Goal: Contribute content

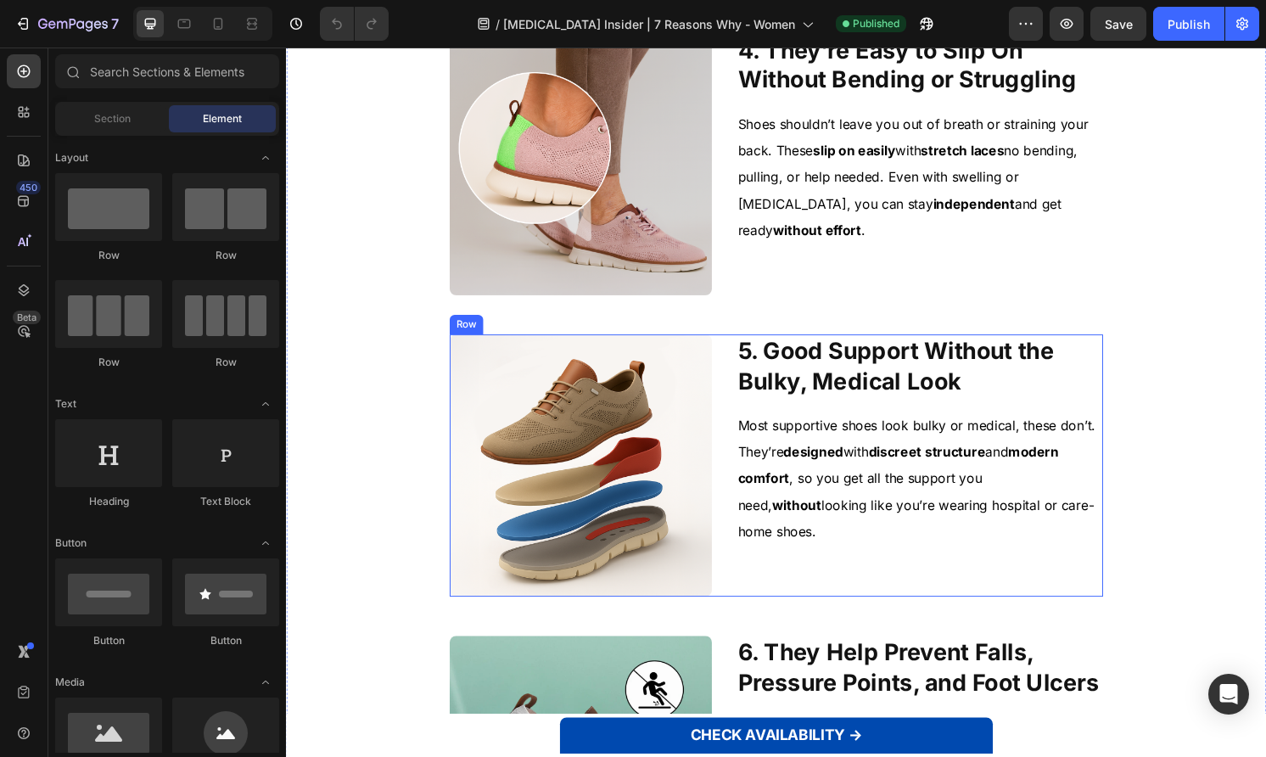
scroll to position [1000, 0]
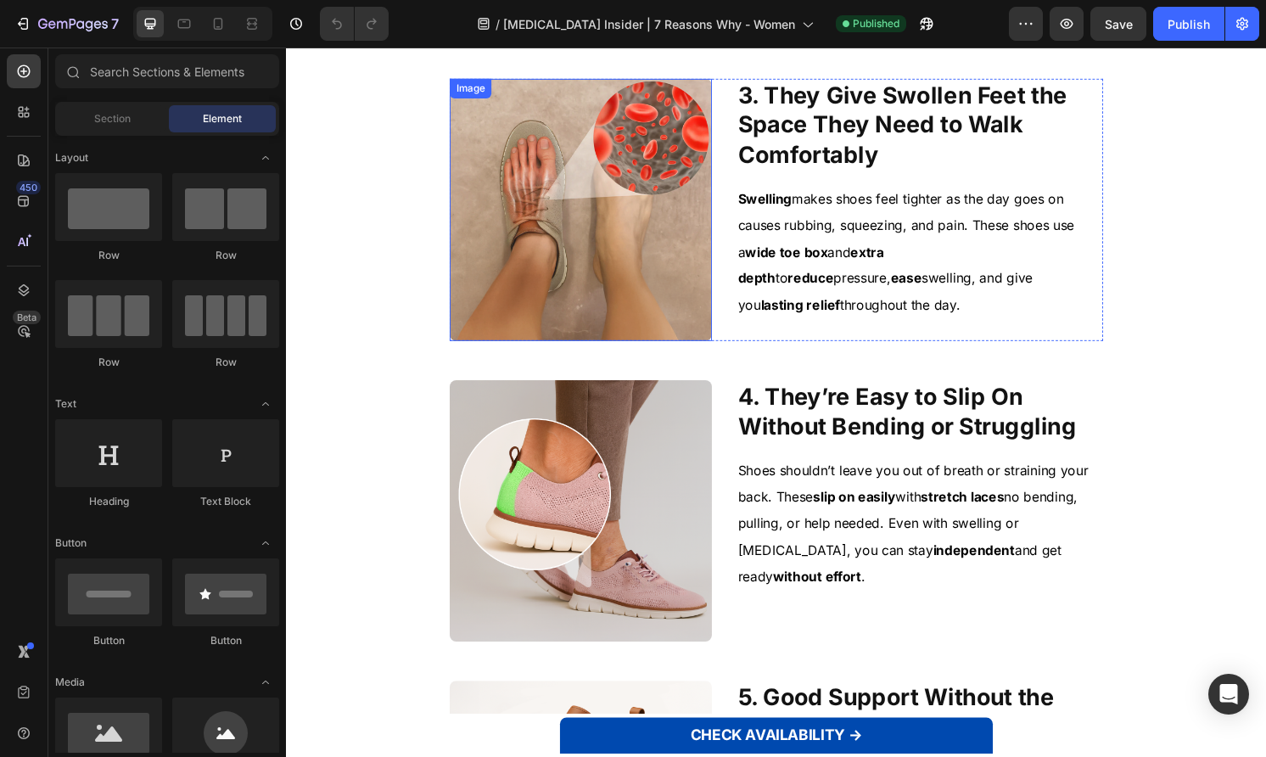
click at [618, 302] on img at bounding box center [592, 216] width 272 height 272
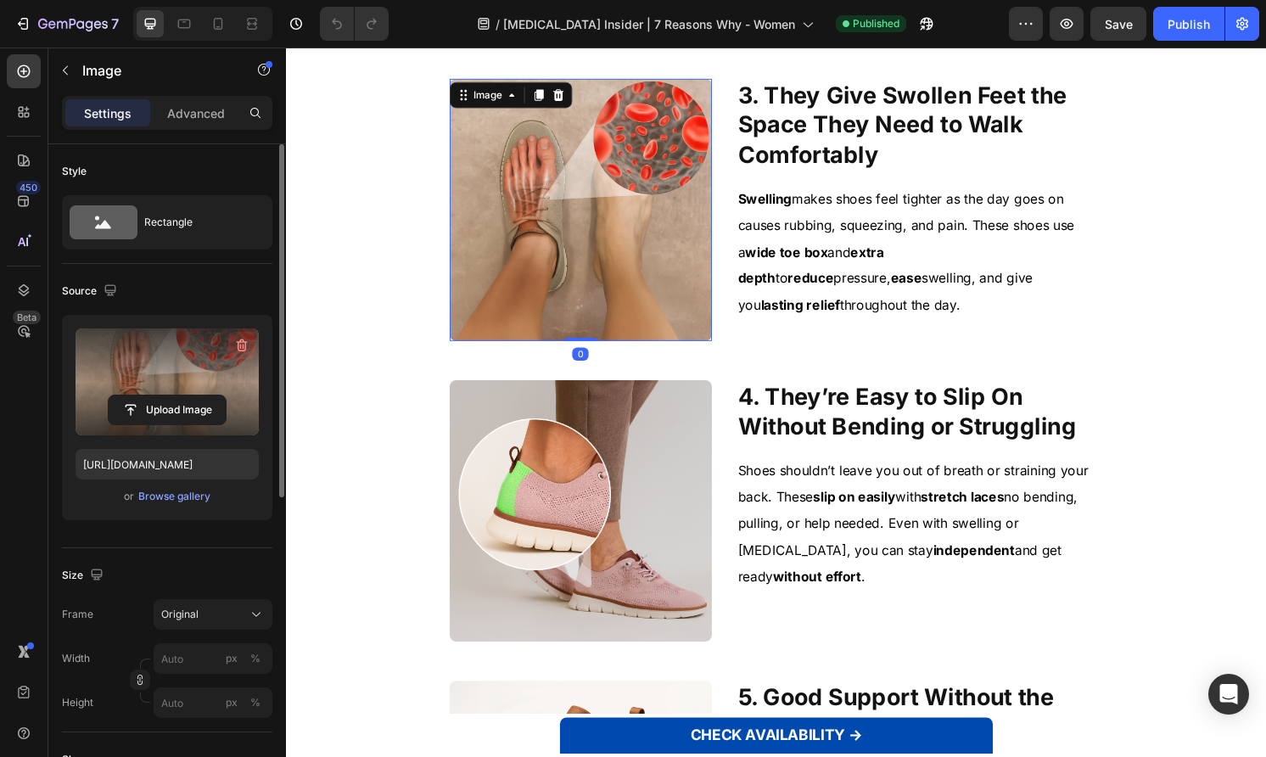
click at [245, 340] on icon "button" at bounding box center [241, 345] width 17 height 17
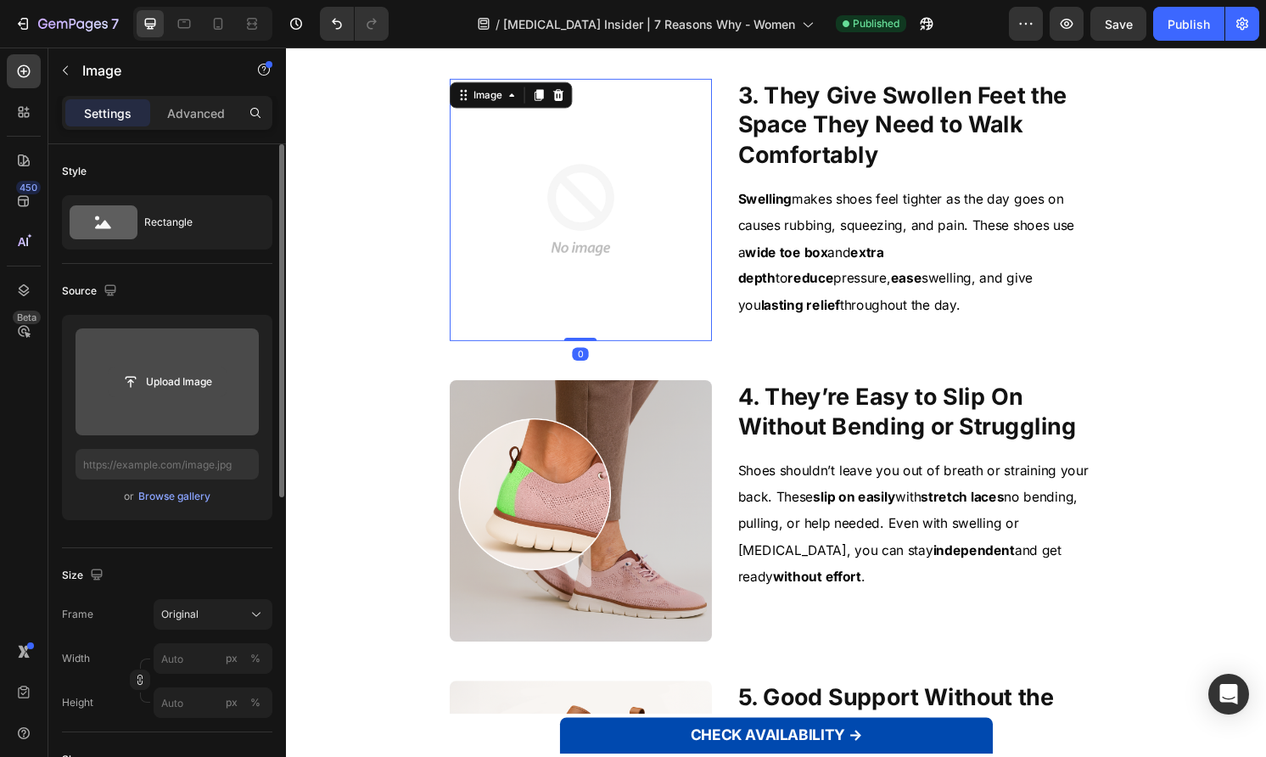
click at [208, 379] on input "file" at bounding box center [167, 381] width 117 height 29
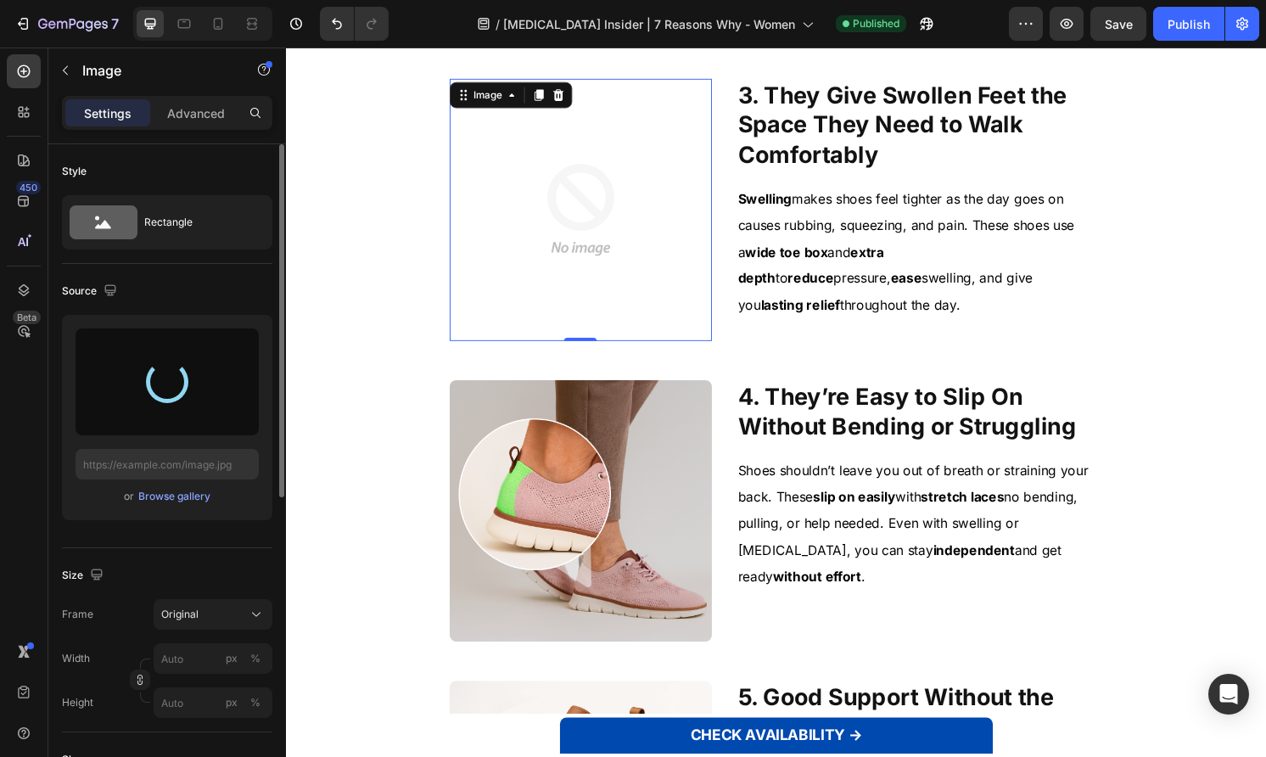
type input "[URL][DOMAIN_NAME]"
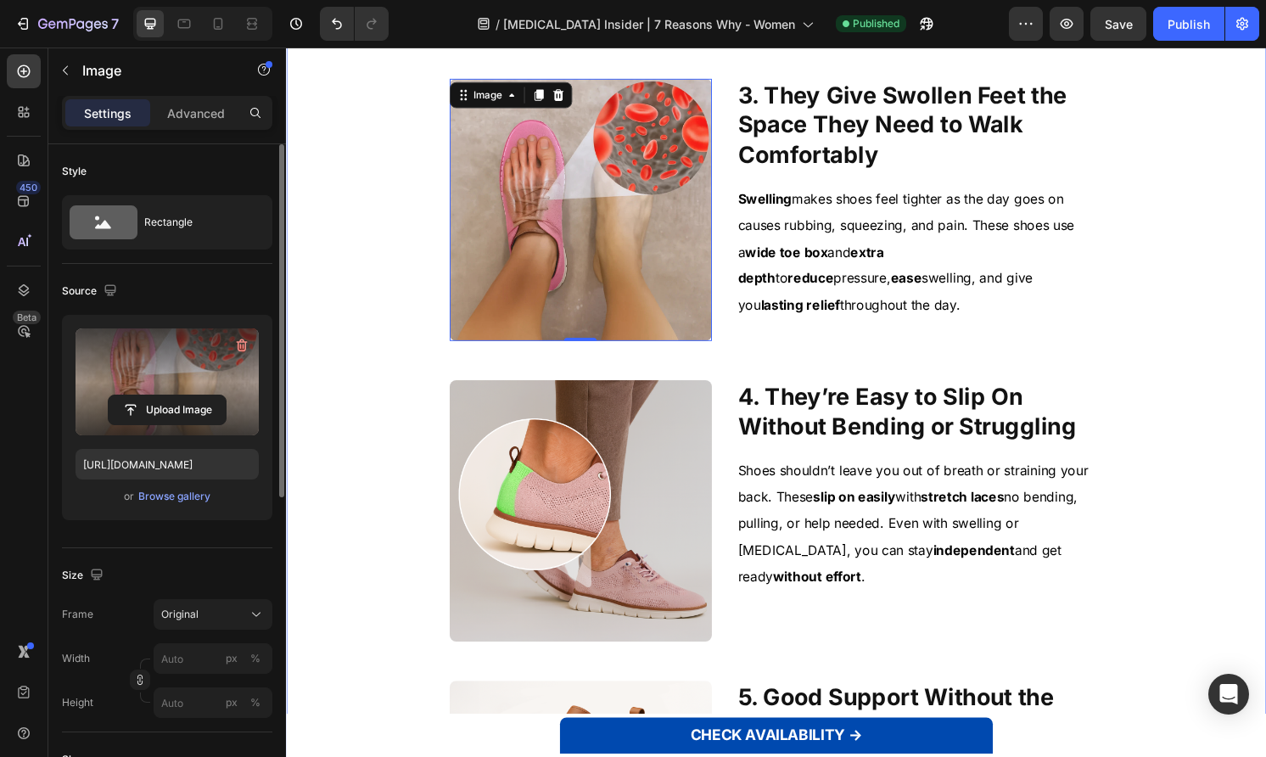
click at [361, 314] on div "1. They Ease [MEDICAL_DATA] When Walking or Standing Heading Image 1. They Ease…" at bounding box center [795, 543] width 991 height 2217
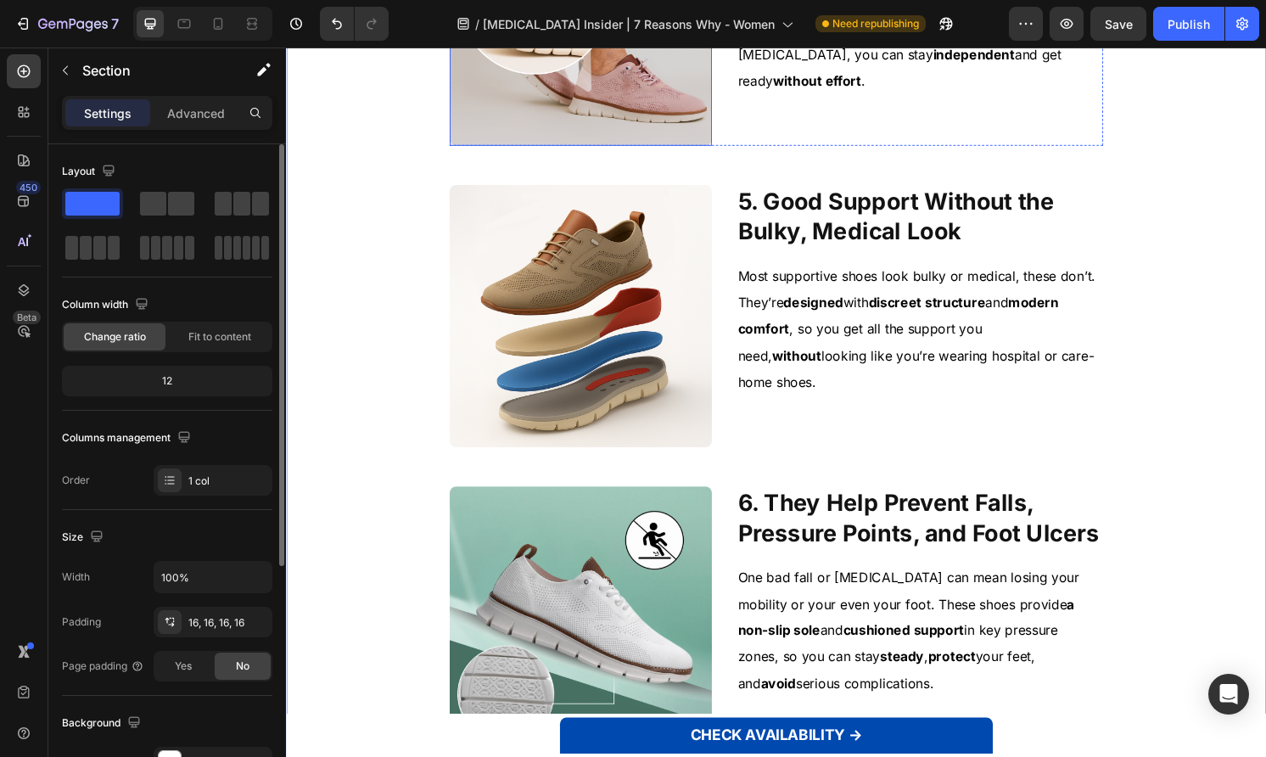
scroll to position [1547, 0]
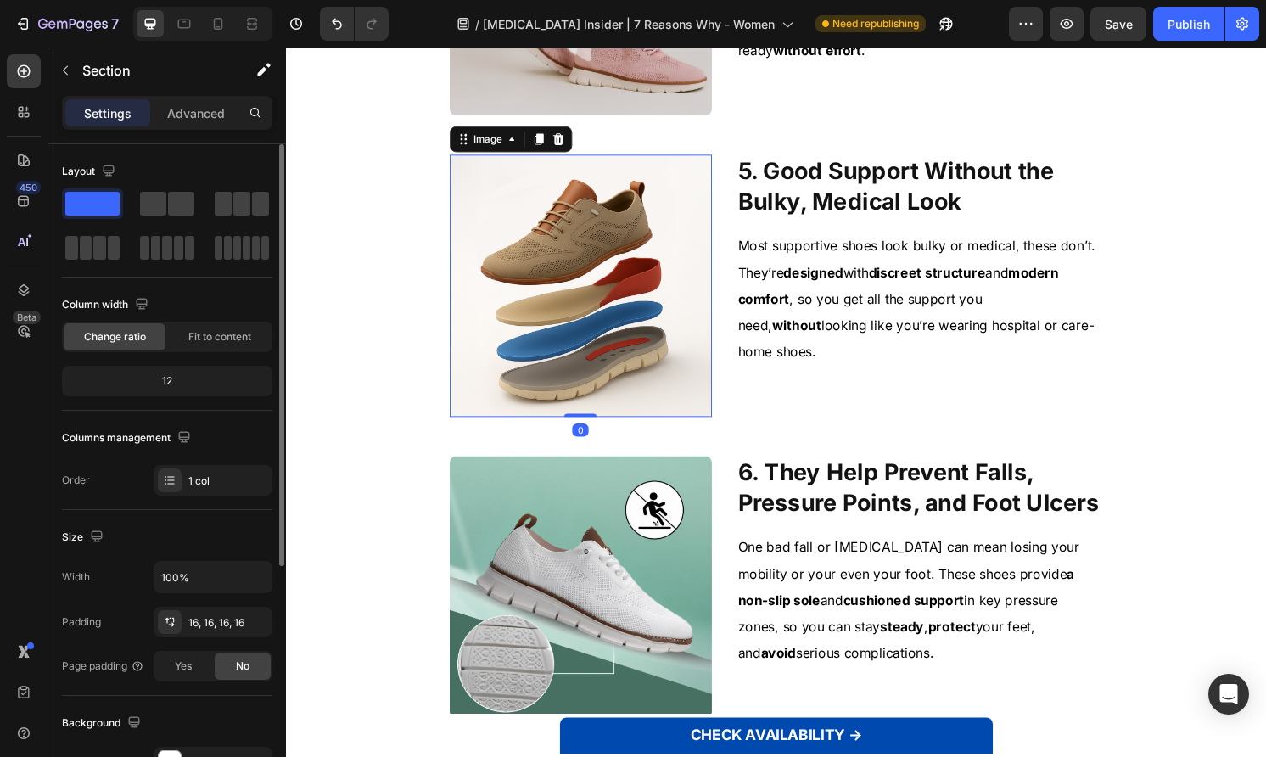
click at [568, 342] on img at bounding box center [592, 295] width 272 height 272
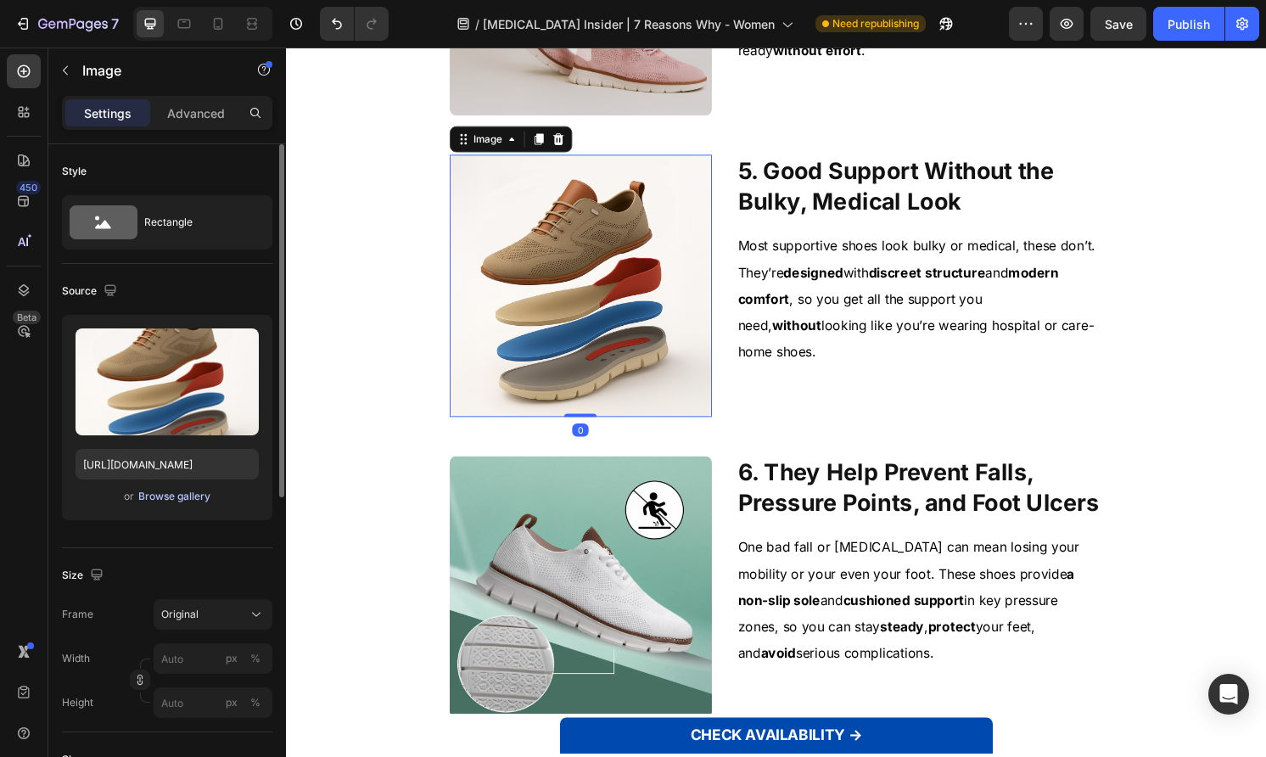
click at [193, 499] on div "Browse gallery" at bounding box center [174, 496] width 72 height 15
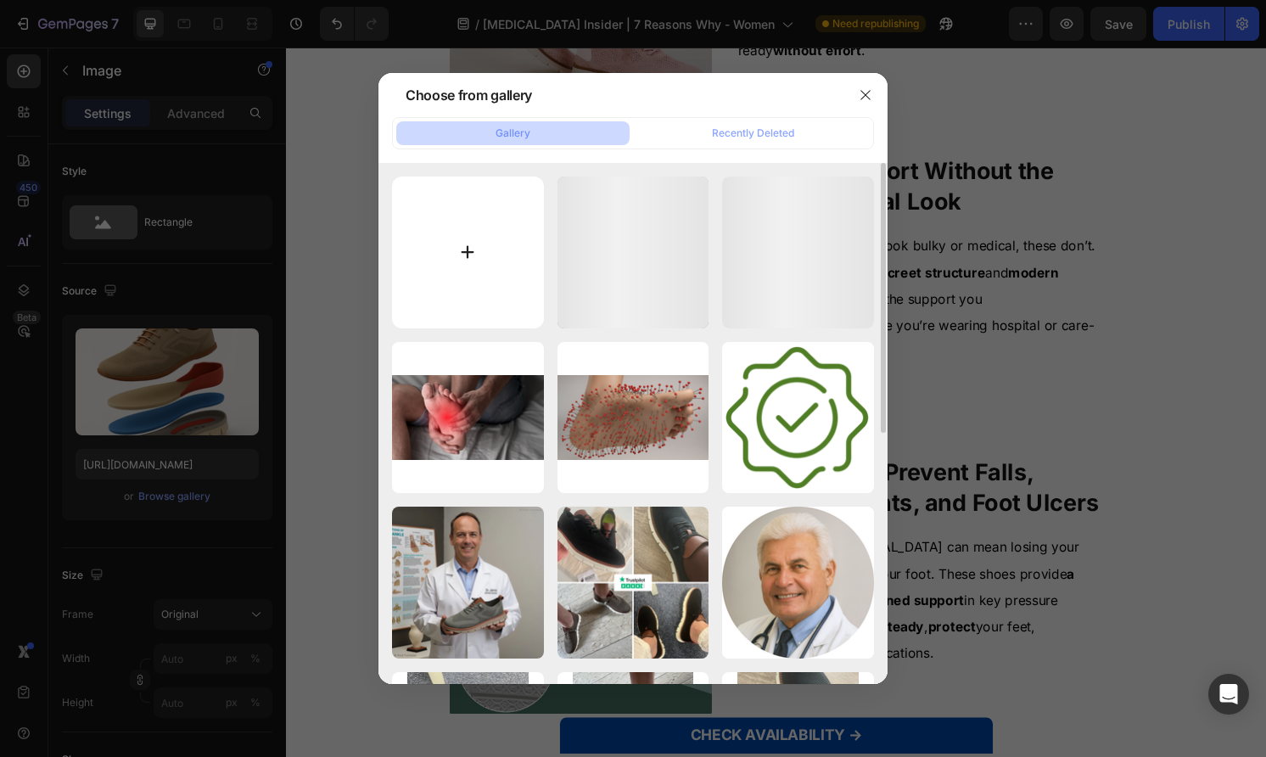
click at [456, 252] on input "file" at bounding box center [468, 252] width 152 height 152
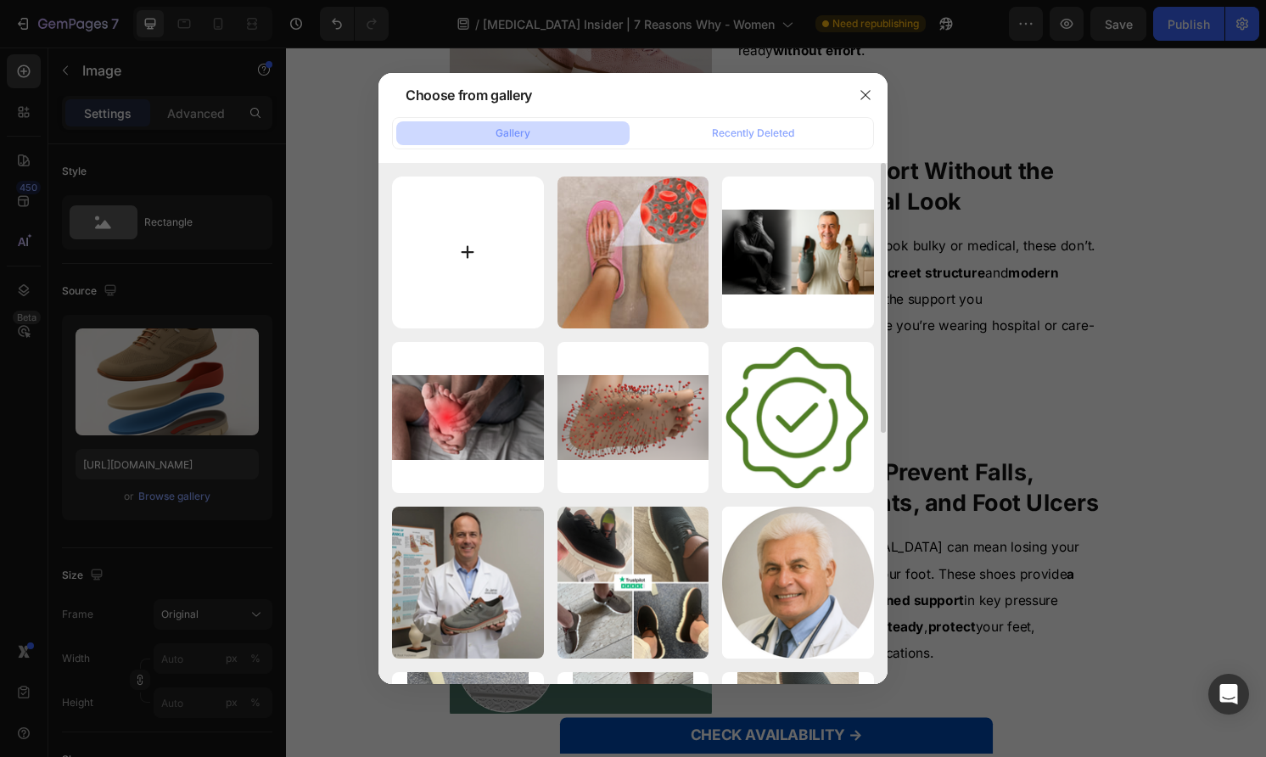
type input "C:\fakepath\2.webp"
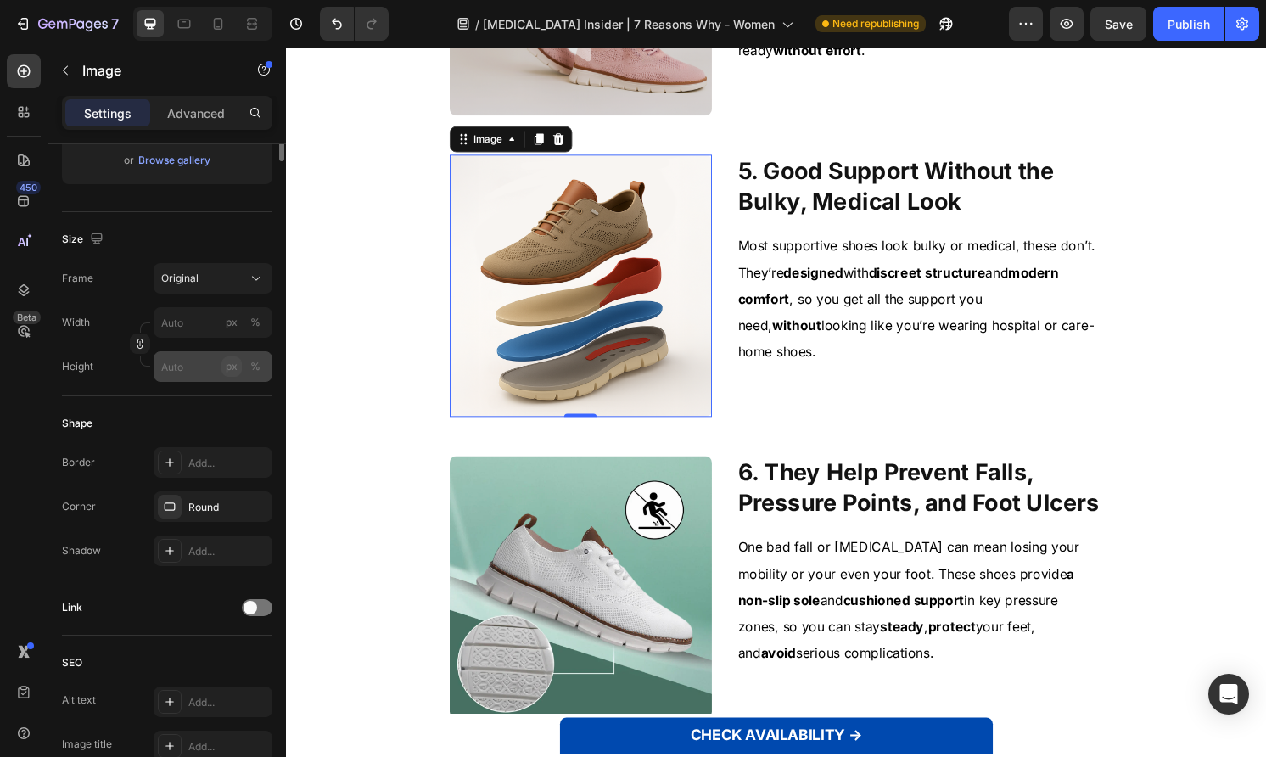
scroll to position [0, 0]
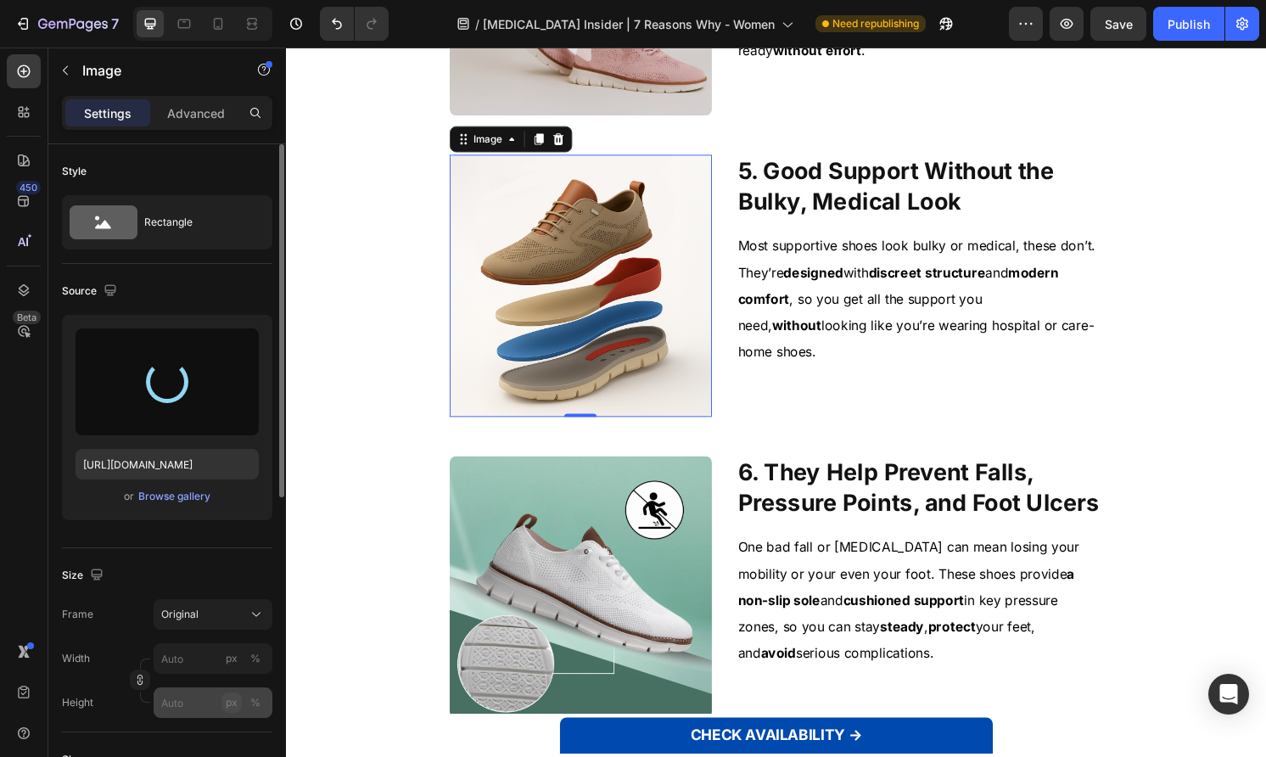
type input "[URL][DOMAIN_NAME]"
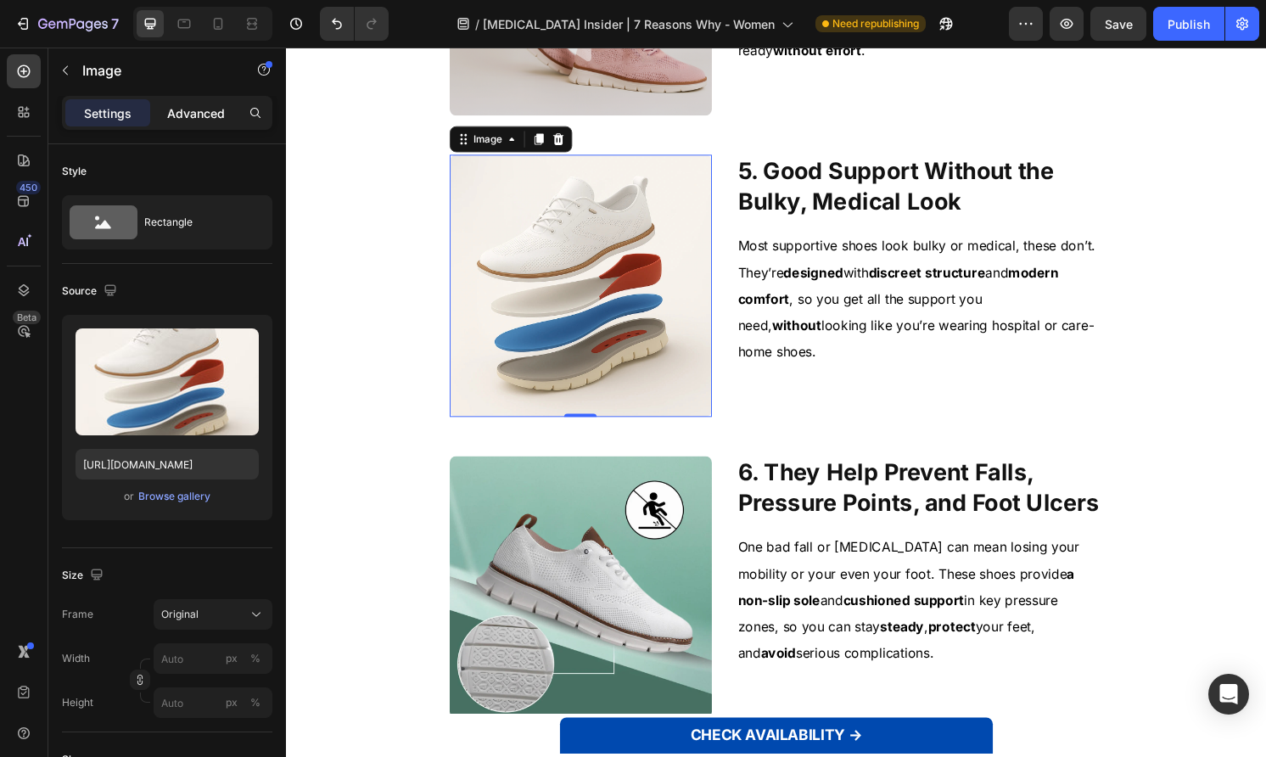
click at [204, 114] on p "Advanced" at bounding box center [196, 113] width 58 height 18
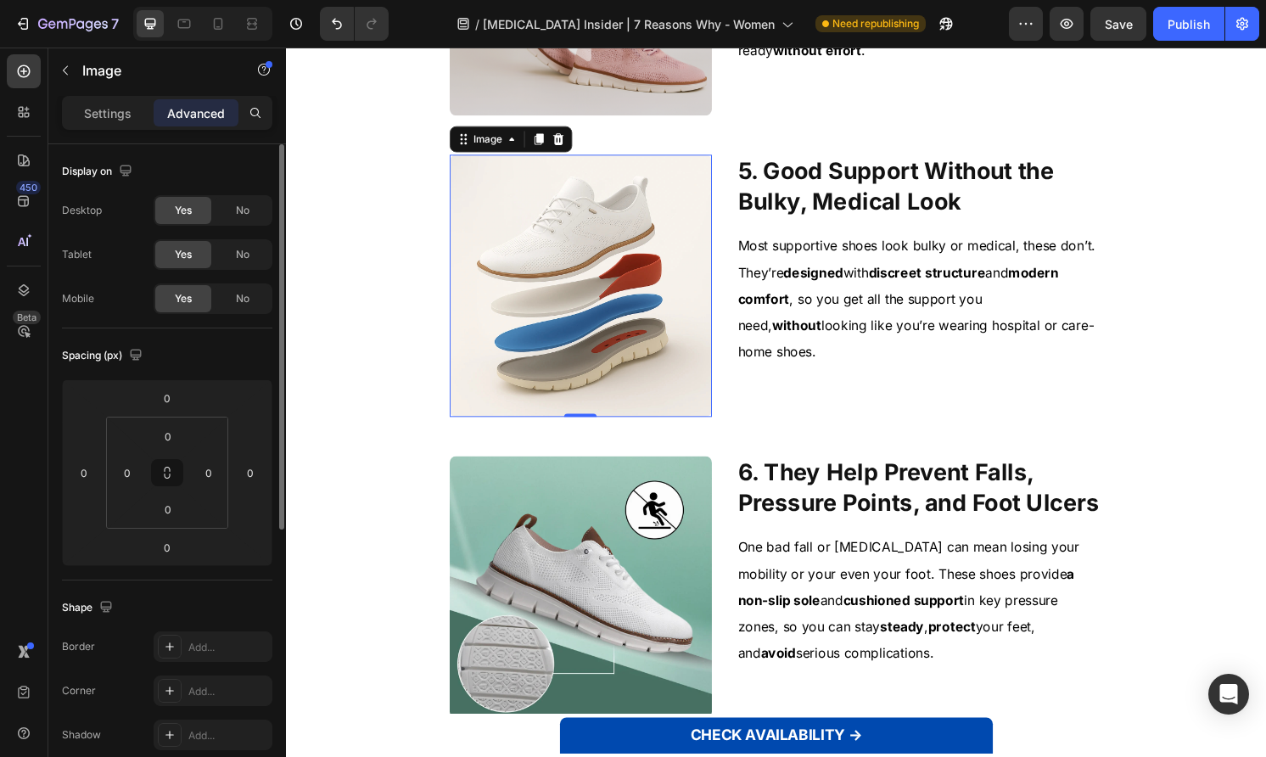
scroll to position [471, 0]
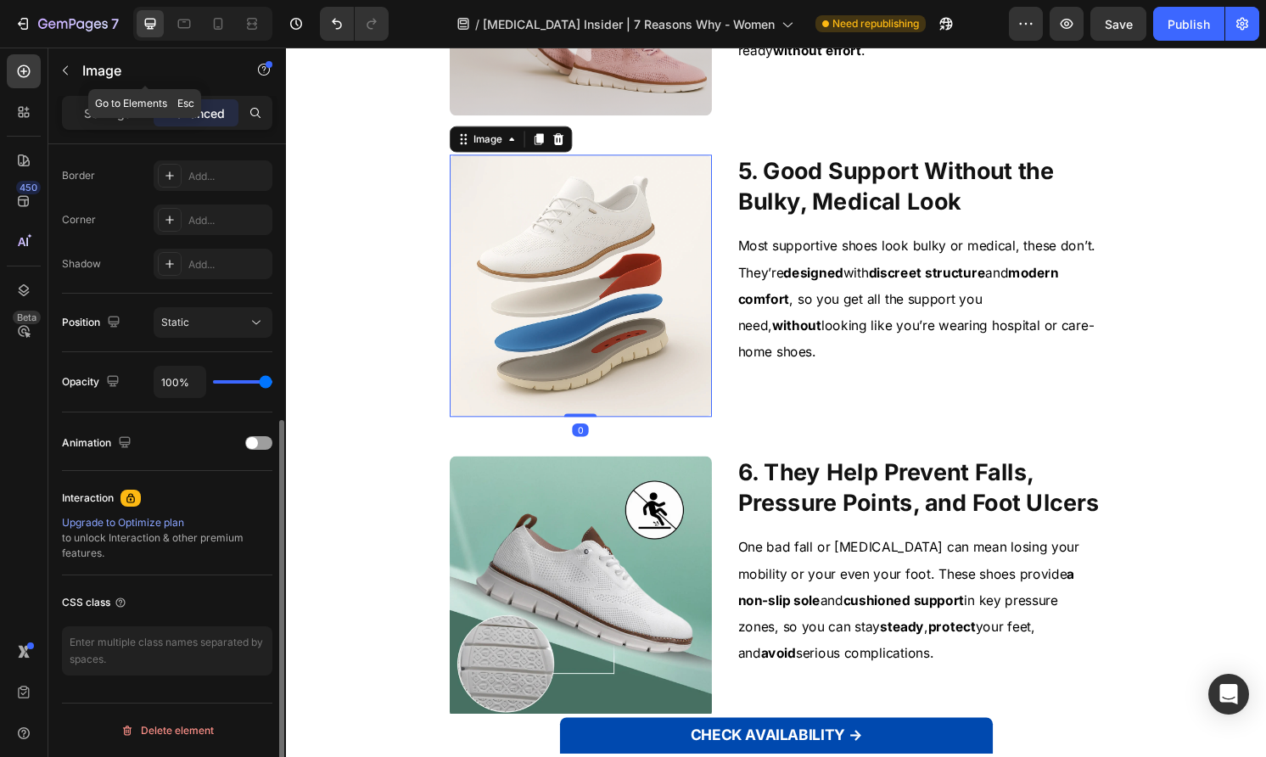
click at [128, 92] on div "Image" at bounding box center [144, 70] width 193 height 44
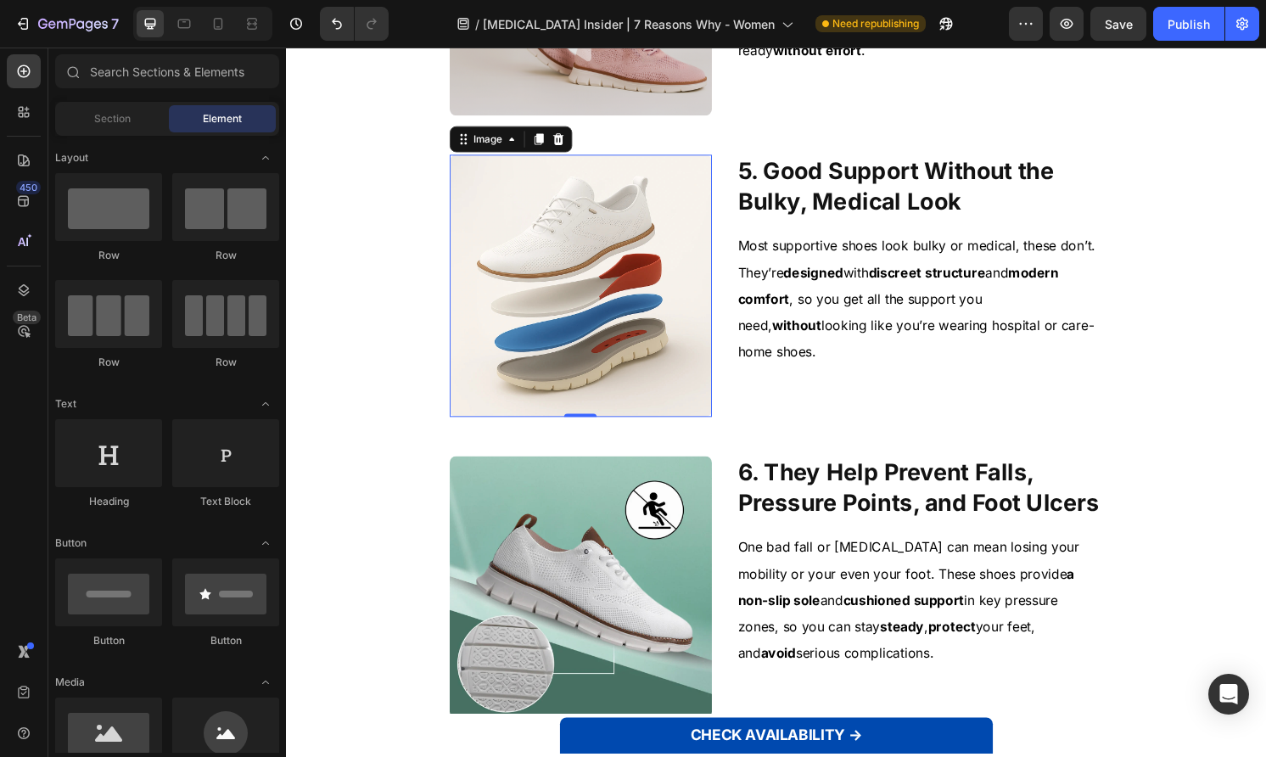
click at [555, 357] on img at bounding box center [592, 295] width 272 height 272
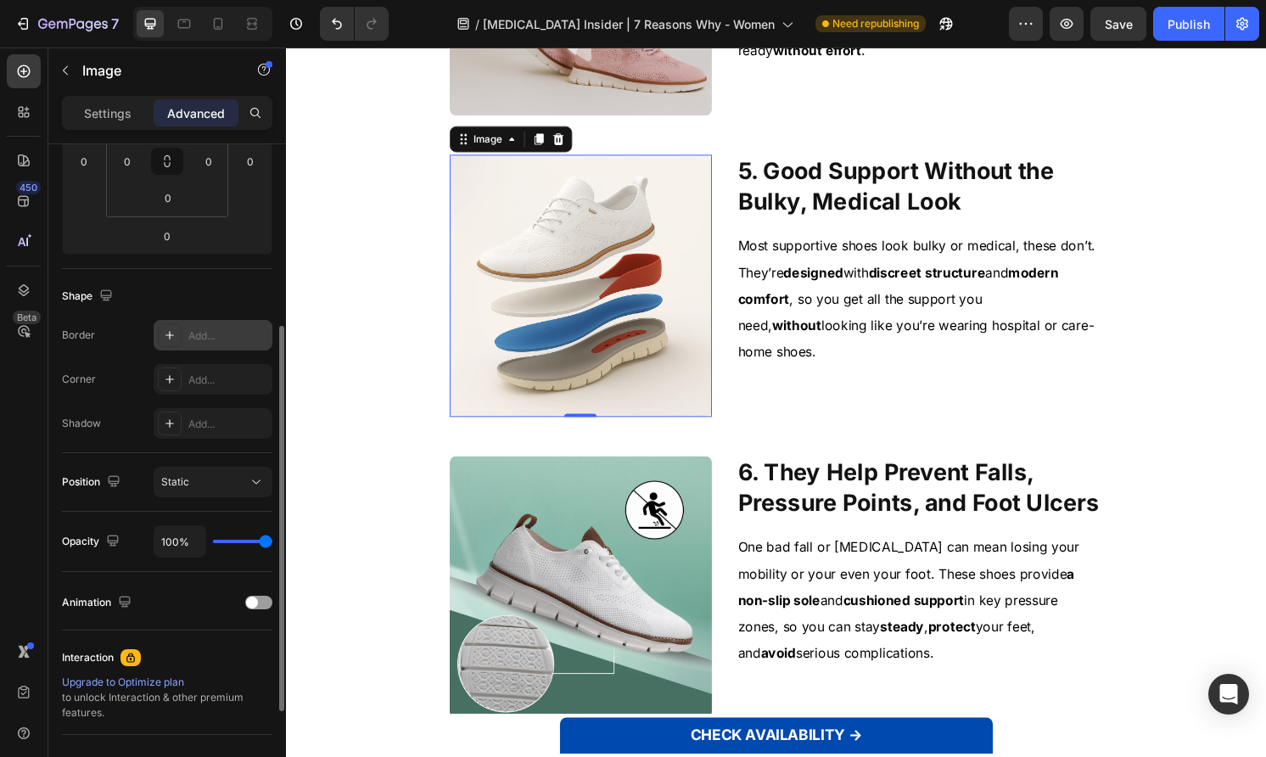
scroll to position [0, 0]
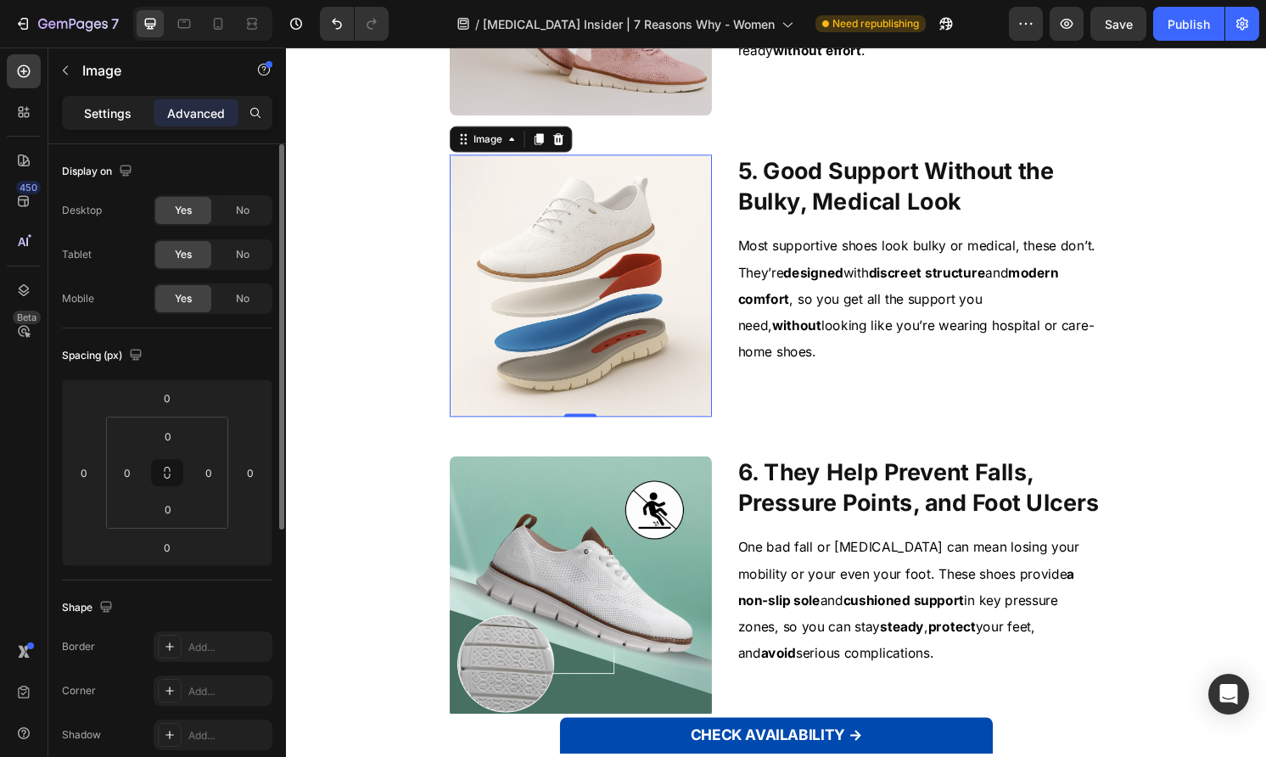
click at [115, 115] on p "Settings" at bounding box center [108, 113] width 48 height 18
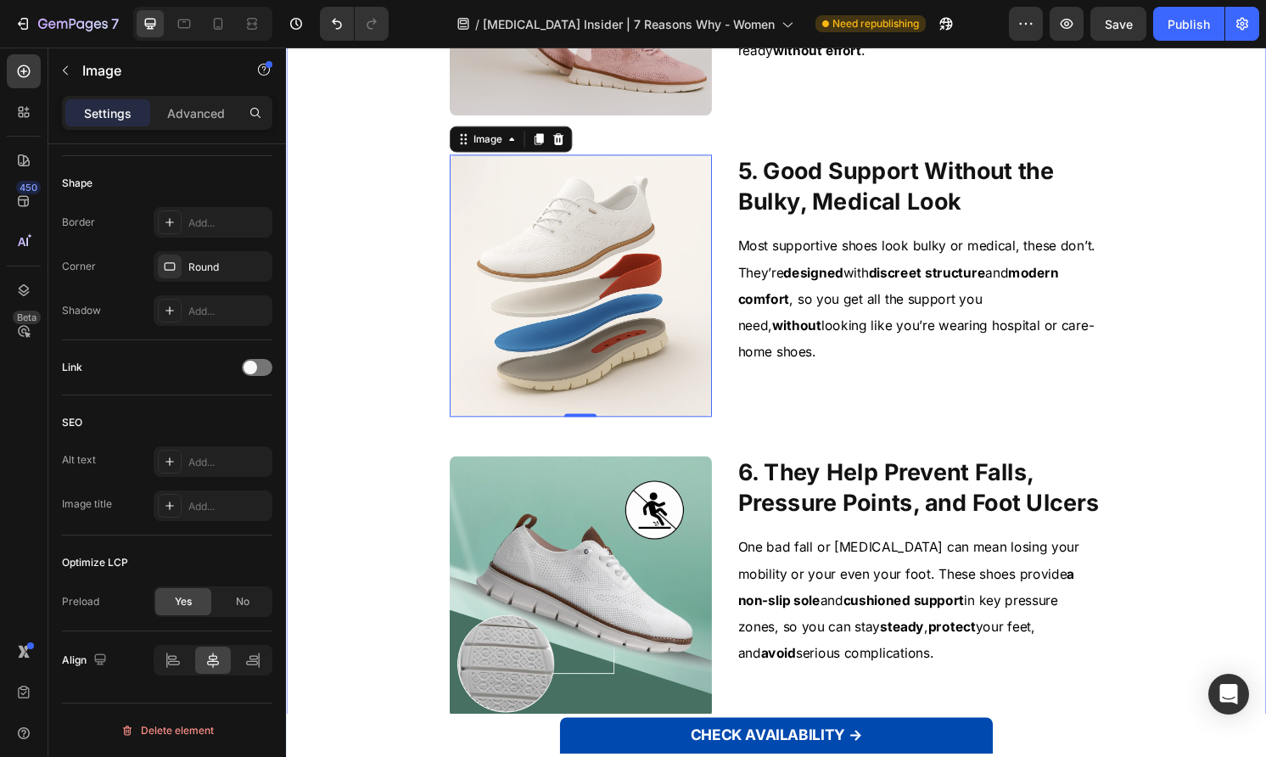
scroll to position [1543, 0]
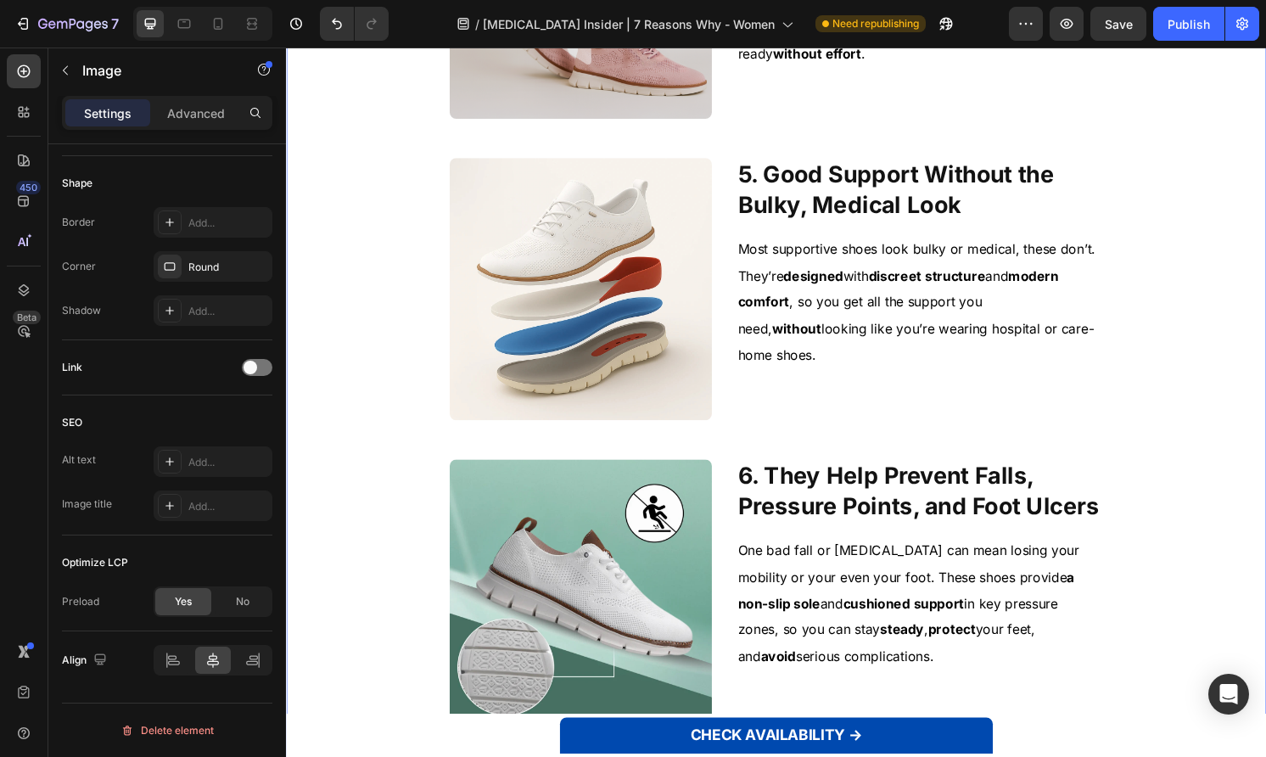
click at [1208, 287] on div "1. They Ease [MEDICAL_DATA] When Walking or Standing Heading Image 1. They Ease…" at bounding box center [795, 0] width 991 height 2217
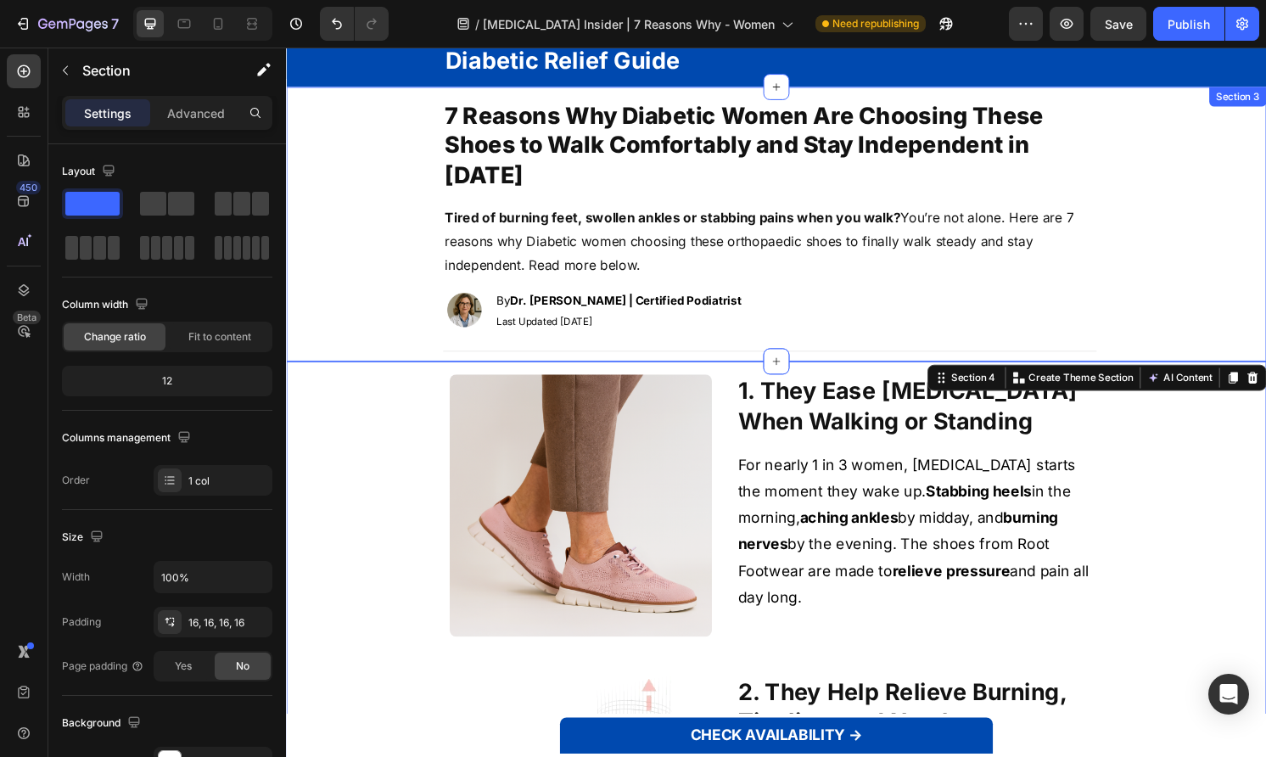
scroll to position [0, 0]
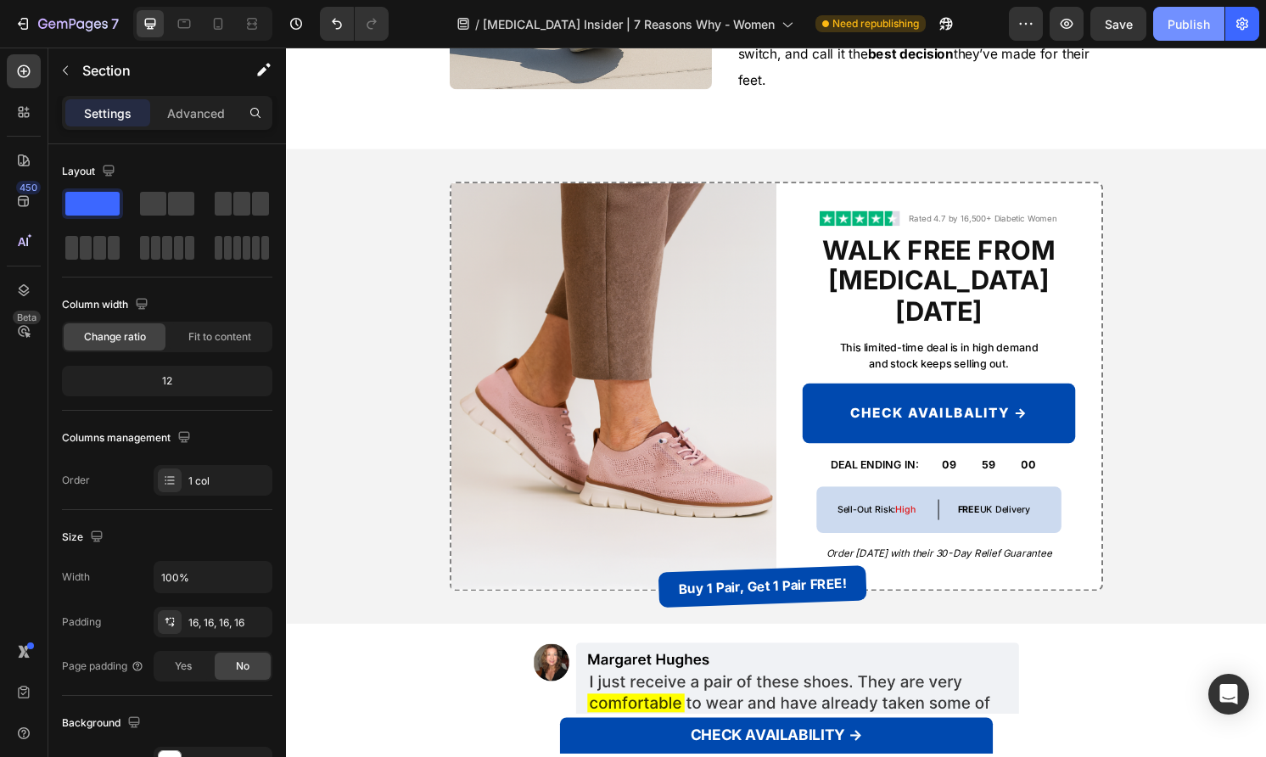
click at [1205, 11] on button "Publish" at bounding box center [1188, 24] width 71 height 34
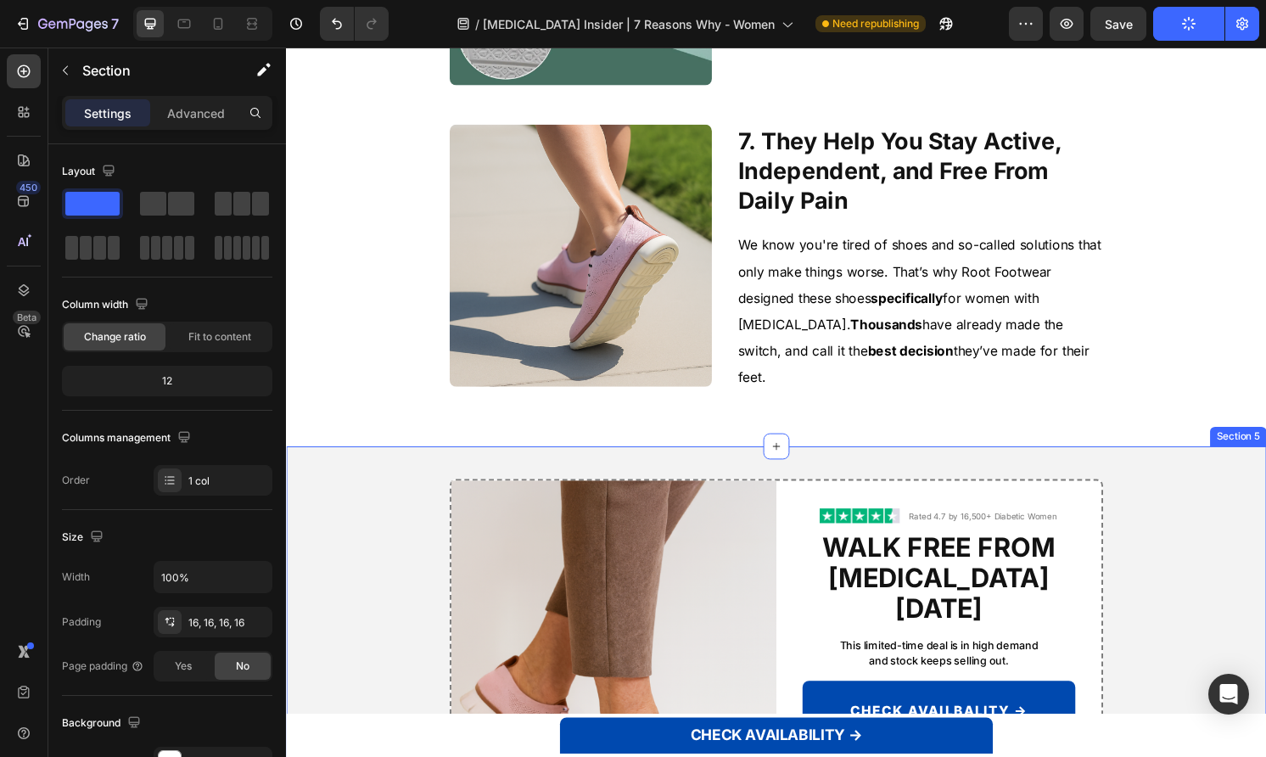
scroll to position [1689, 0]
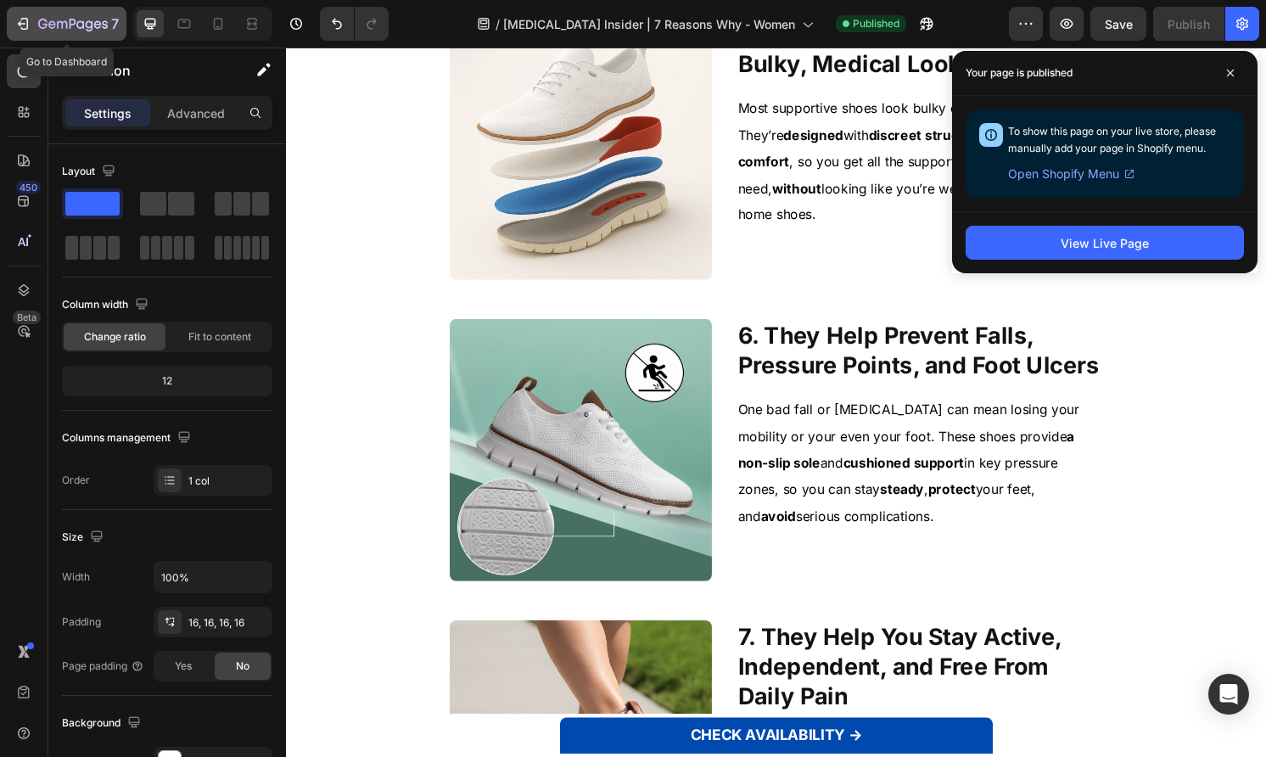
click at [20, 18] on icon "button" at bounding box center [22, 23] width 17 height 17
